Goal: Transaction & Acquisition: Download file/media

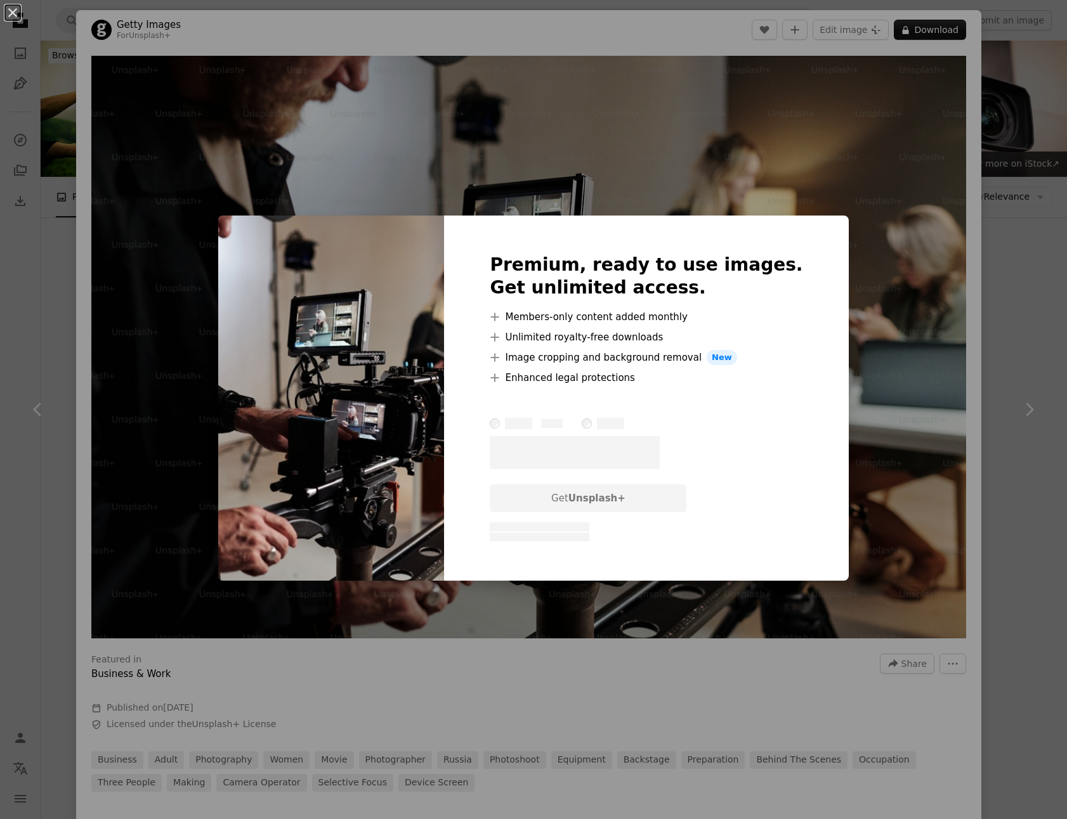
scroll to position [492, 0]
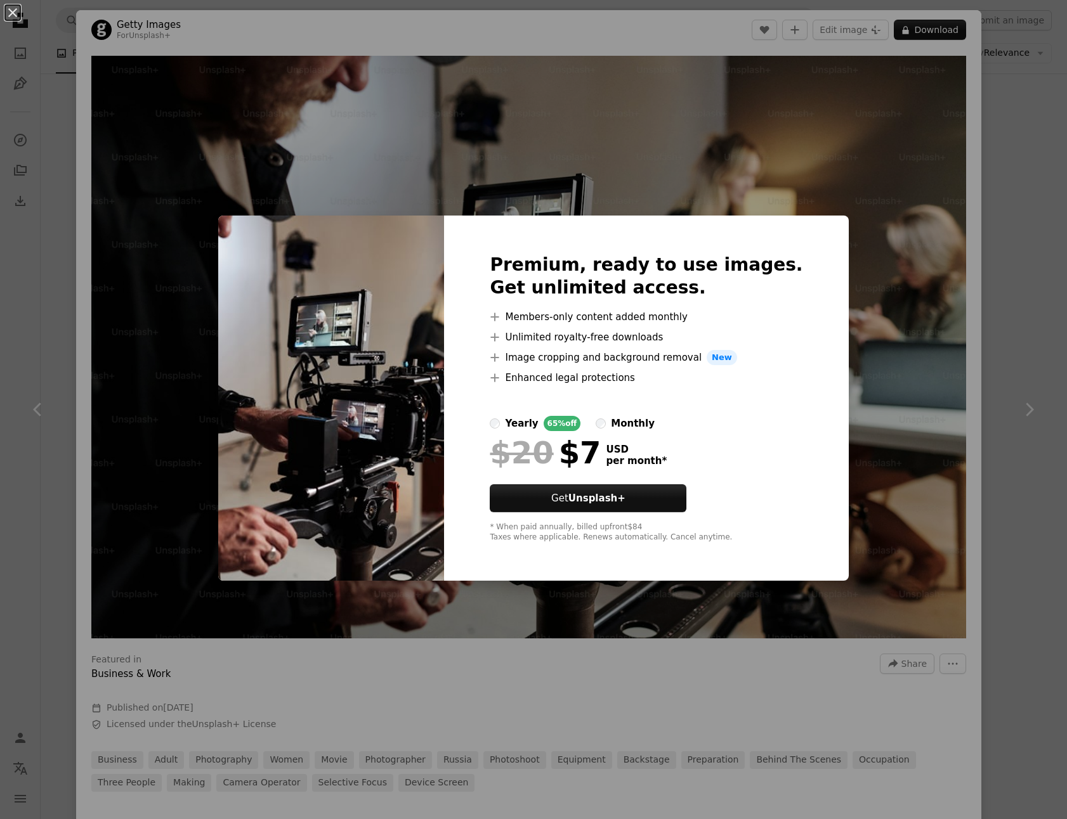
click at [890, 280] on div "An X shape Premium, ready to use images. Get unlimited access. A plus sign Memb…" at bounding box center [533, 409] width 1067 height 819
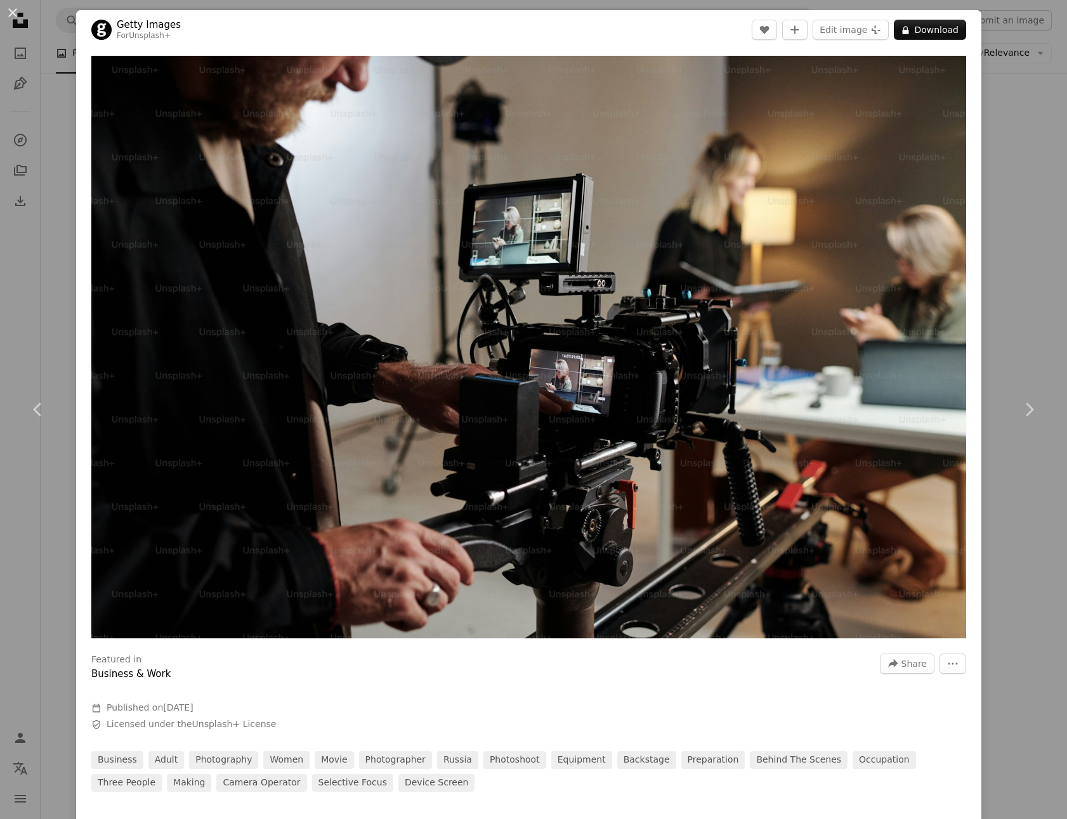
click at [1014, 259] on div "An X shape Chevron left Chevron right Getty Images For Unsplash+ A heart A plus…" at bounding box center [533, 409] width 1067 height 819
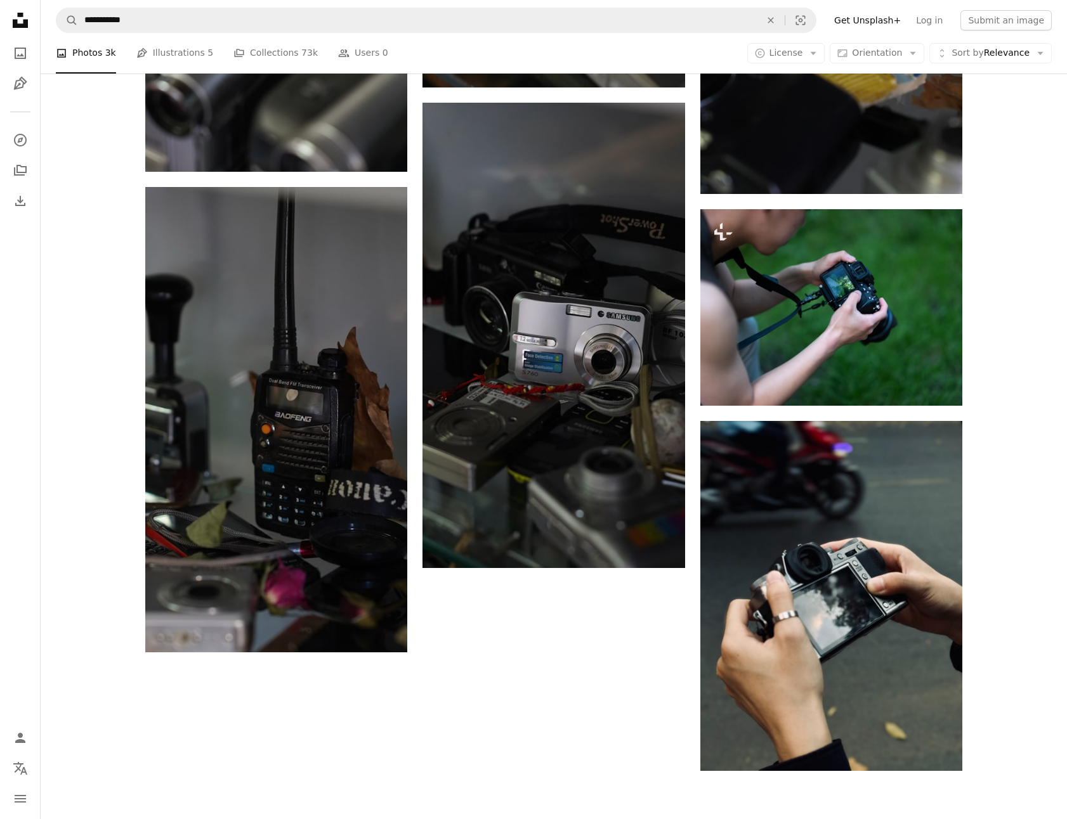
scroll to position [2044, 0]
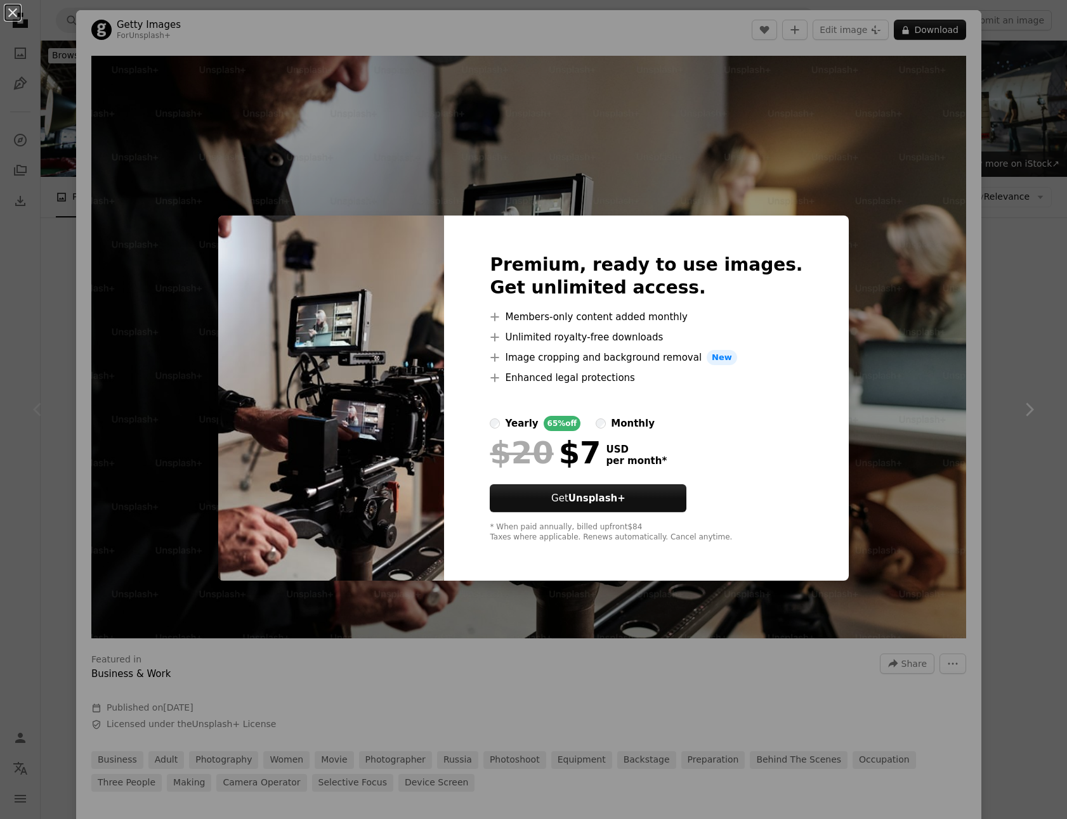
click at [933, 168] on div "An X shape Premium, ready to use images. Get unlimited access. A plus sign Memb…" at bounding box center [533, 409] width 1067 height 819
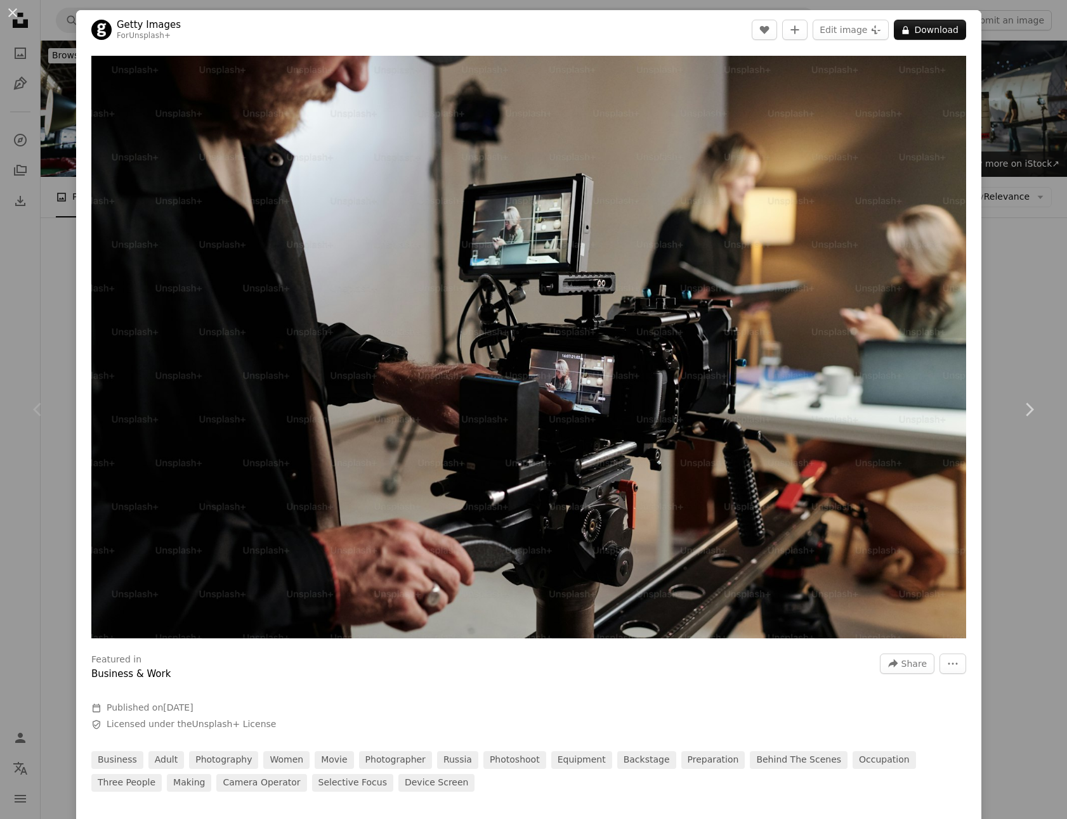
click at [1040, 163] on div "An X shape Chevron left Chevron right Getty Images For Unsplash+ A heart A plus…" at bounding box center [533, 409] width 1067 height 819
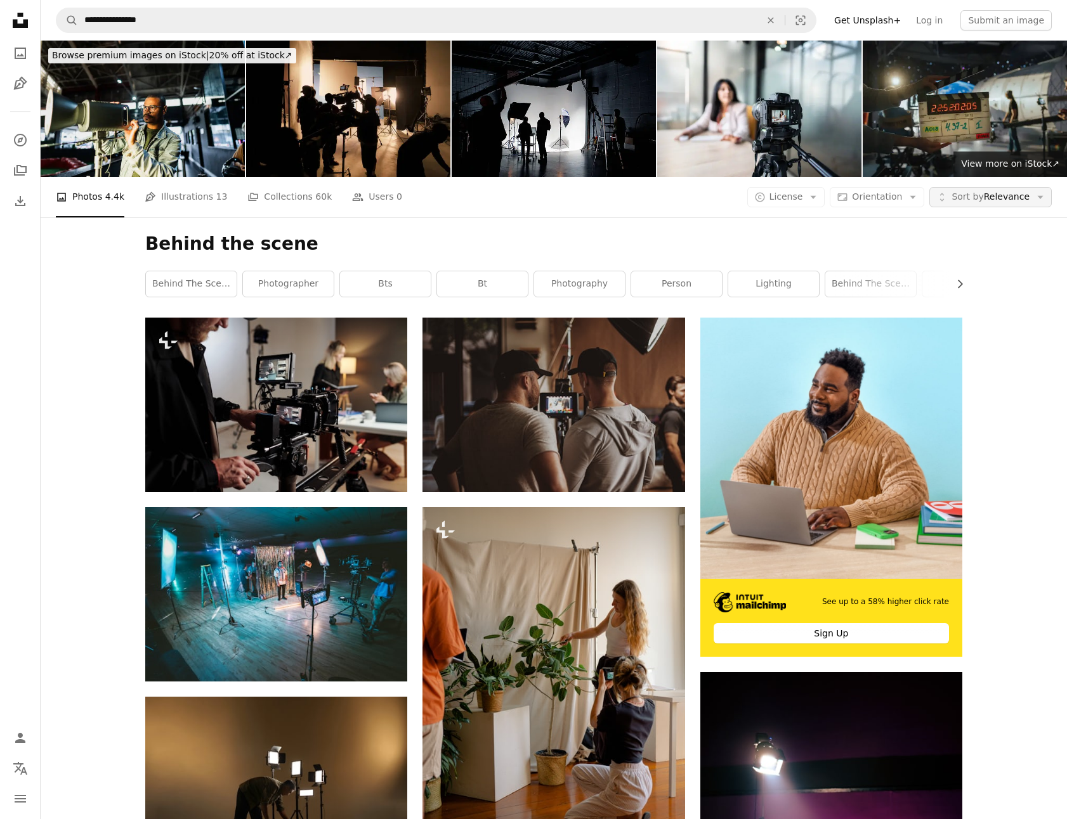
click at [979, 192] on span "Sort by" at bounding box center [967, 197] width 32 height 10
click at [812, 187] on button "A copyright icon © License Arrow down" at bounding box center [786, 197] width 78 height 20
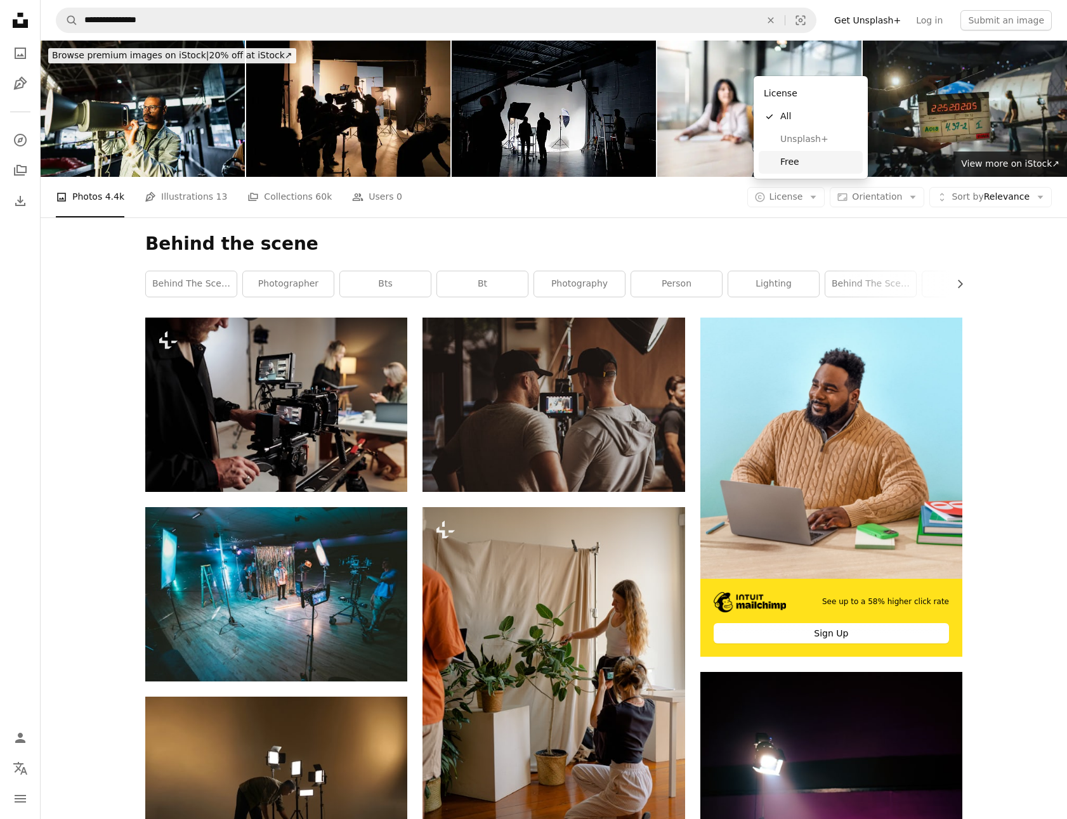
click at [813, 156] on span "Free" at bounding box center [818, 162] width 77 height 13
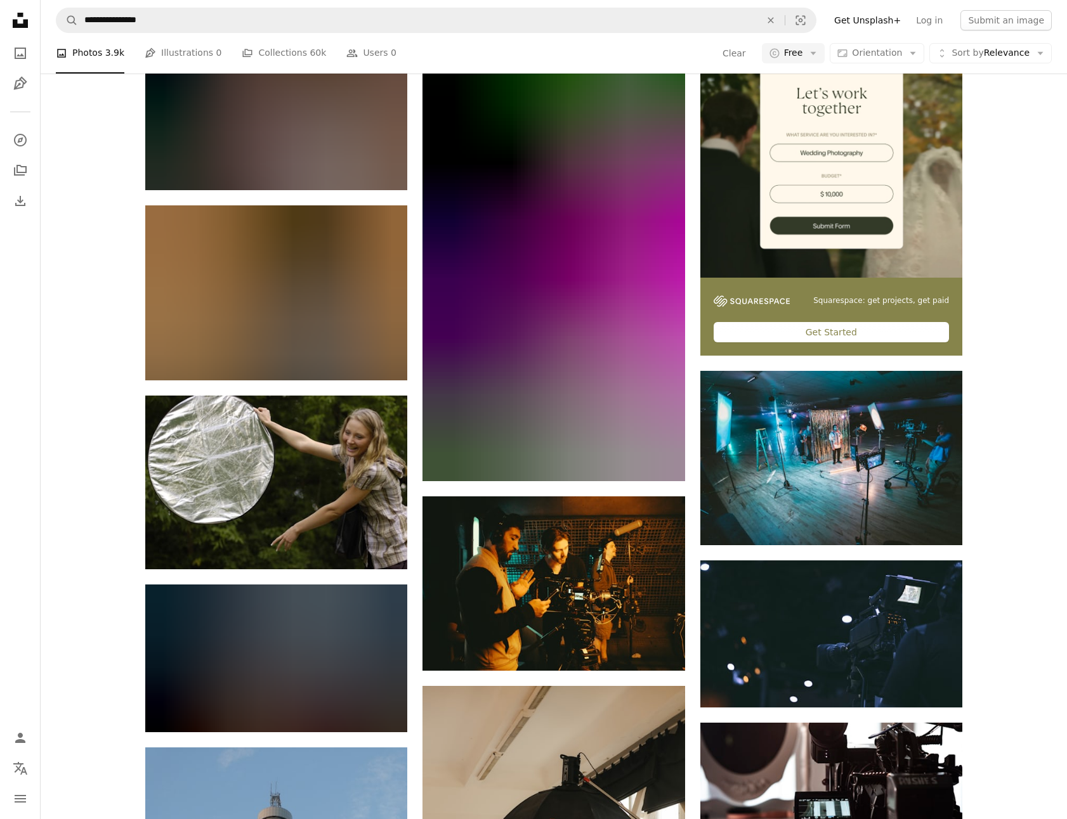
scroll to position [327, 0]
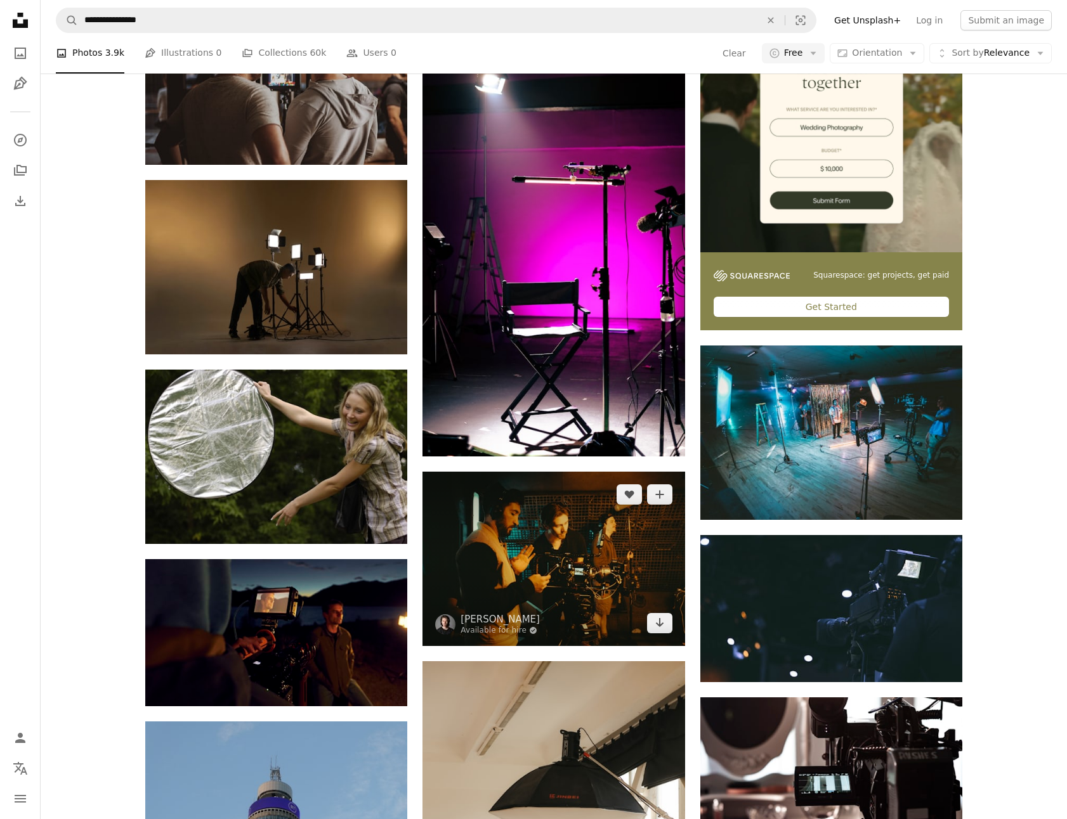
click at [549, 472] on img at bounding box center [553, 559] width 262 height 174
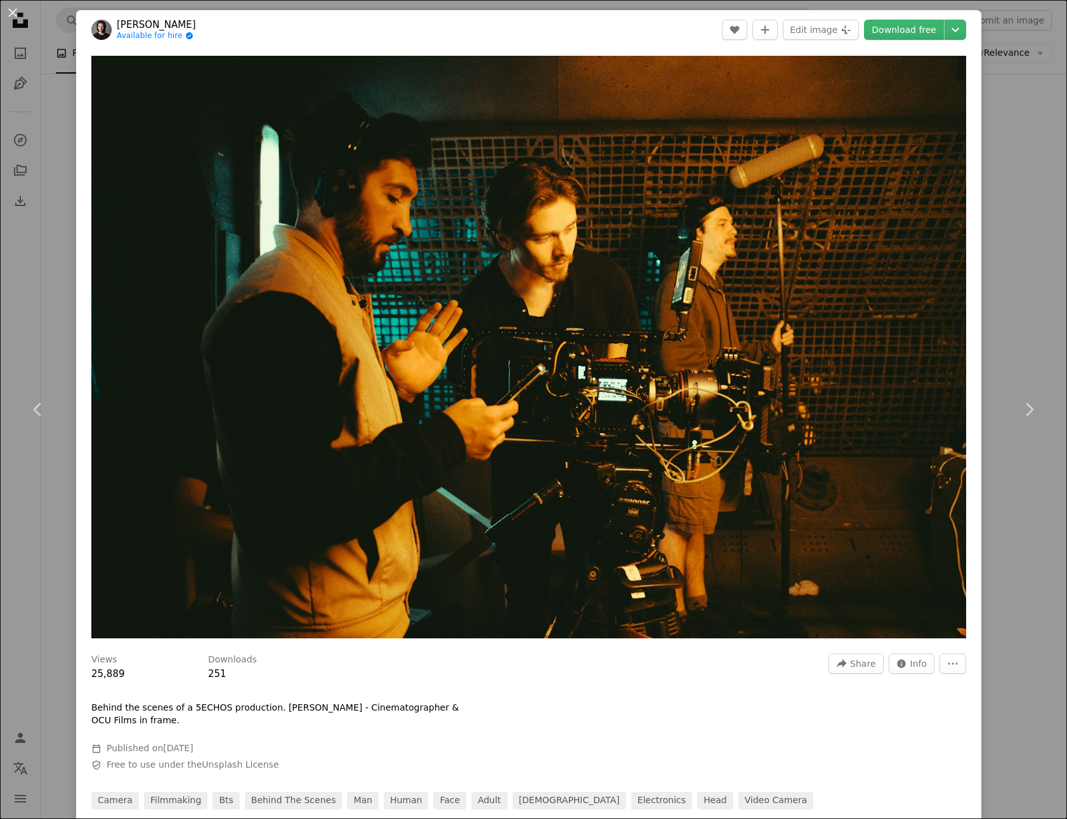
click at [1029, 101] on div "An X shape Chevron left Chevron right [PERSON_NAME] Available for hire A checkm…" at bounding box center [533, 409] width 1067 height 819
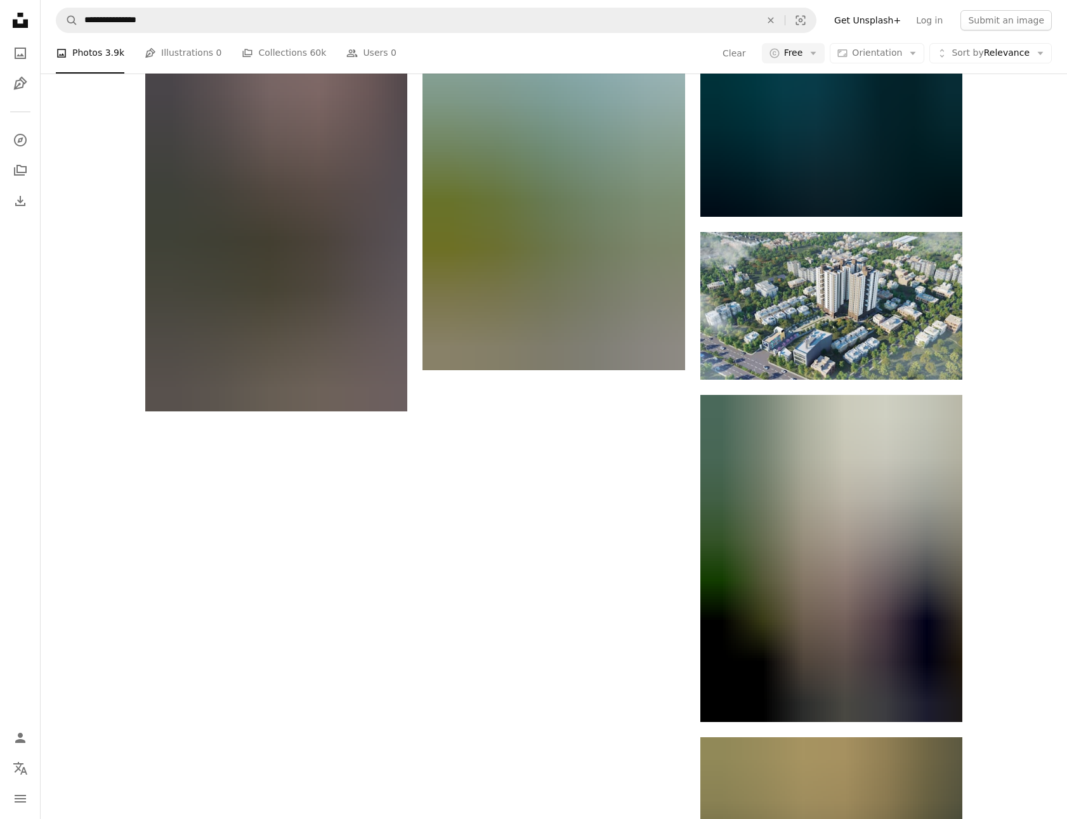
scroll to position [1597, 0]
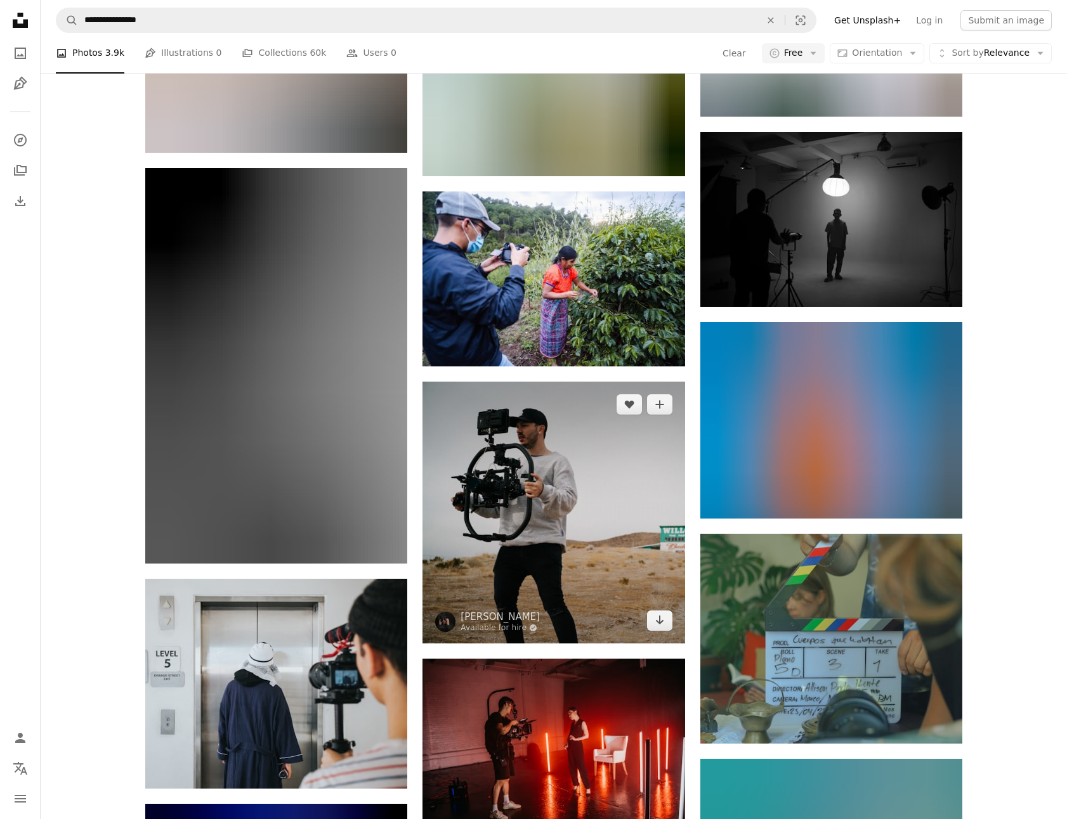
scroll to position [24033, 0]
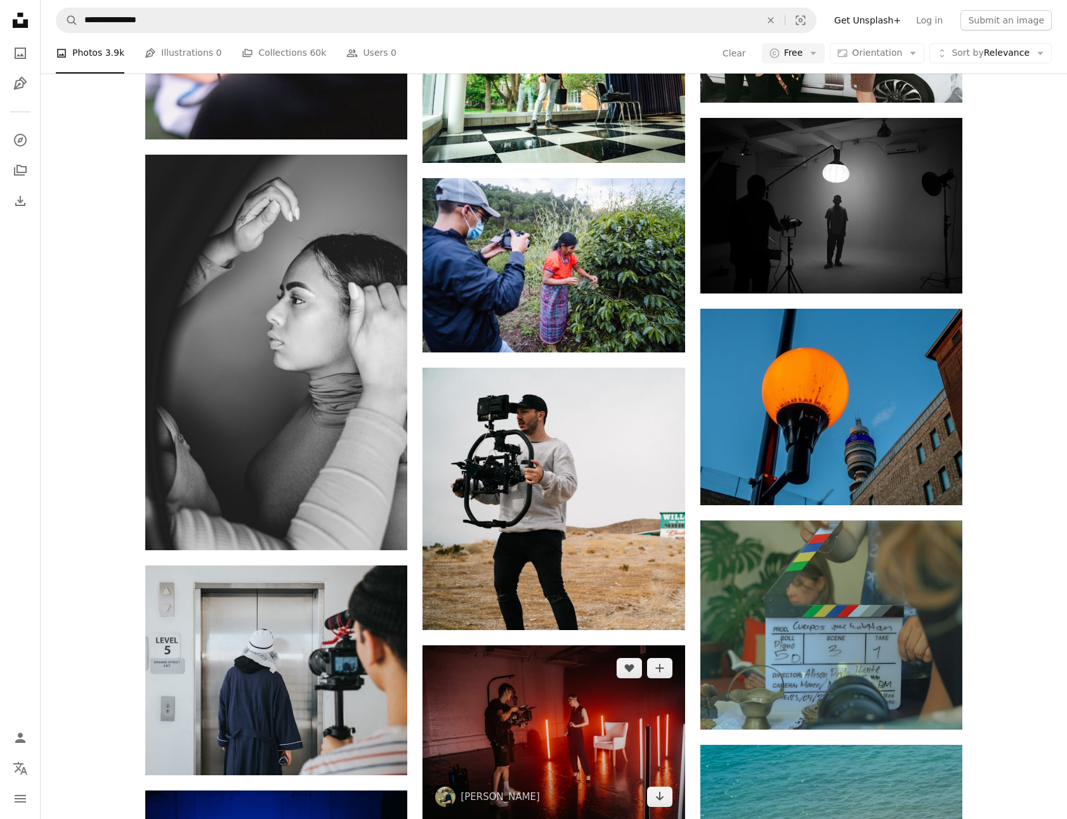
click at [541, 646] on img at bounding box center [553, 733] width 262 height 174
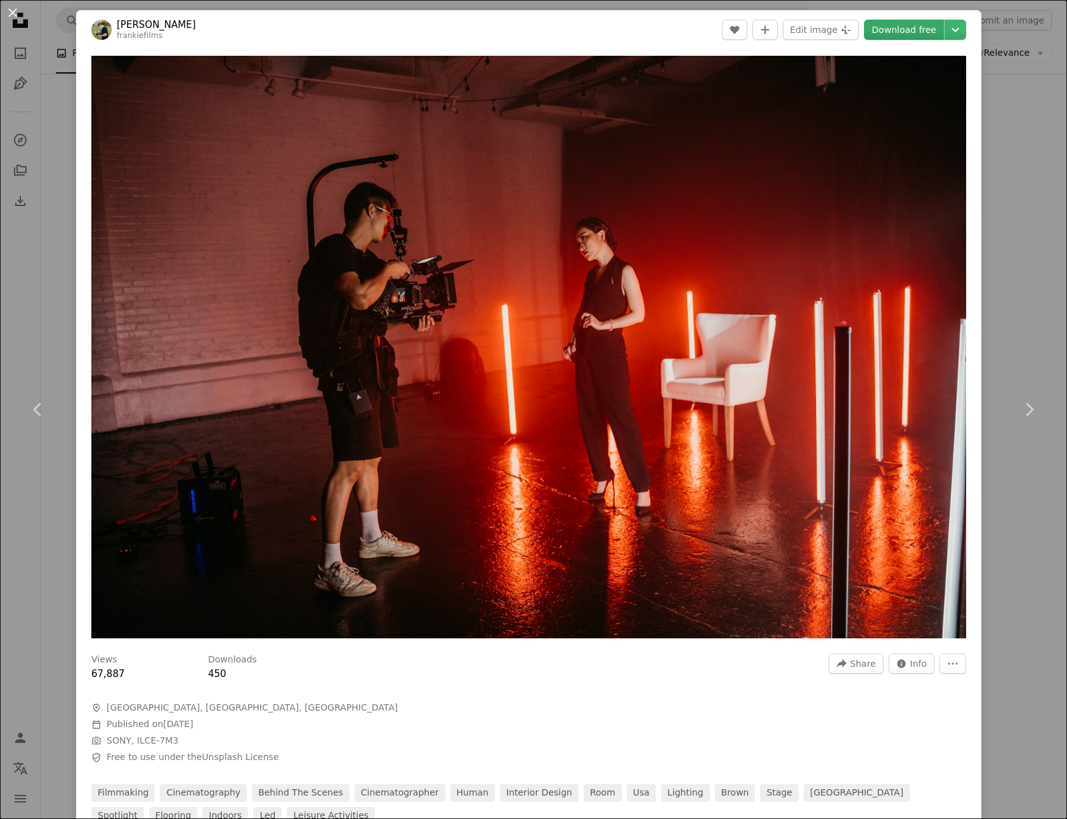
click at [929, 28] on link "Download free" at bounding box center [904, 30] width 80 height 20
